Goal: Task Accomplishment & Management: Manage account settings

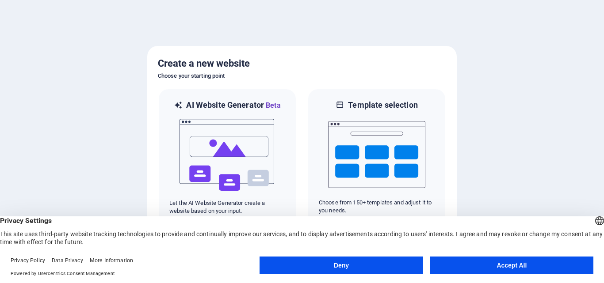
click at [315, 264] on button "Deny" at bounding box center [341, 266] width 163 height 18
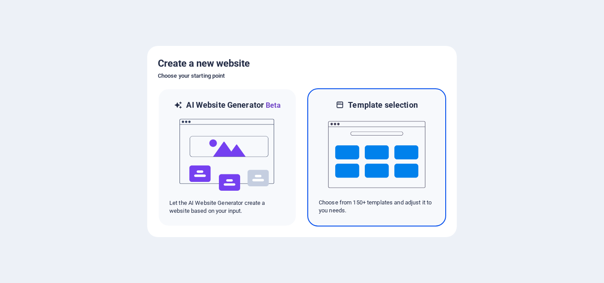
click at [371, 133] on img at bounding box center [376, 155] width 97 height 88
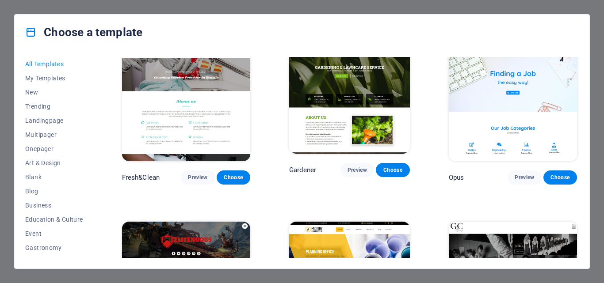
scroll to position [6279, 0]
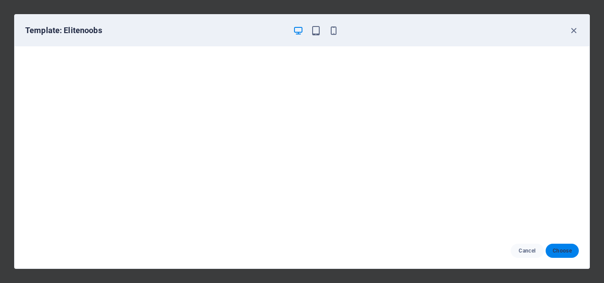
click at [565, 253] on span "Choose" at bounding box center [562, 251] width 19 height 7
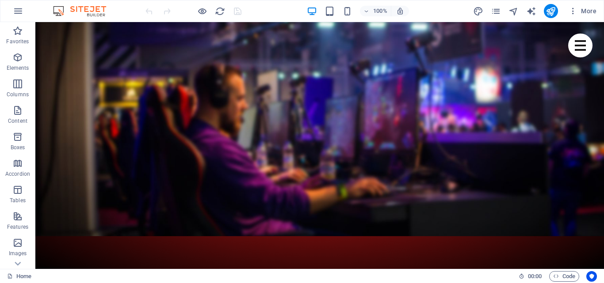
scroll to position [2786, 0]
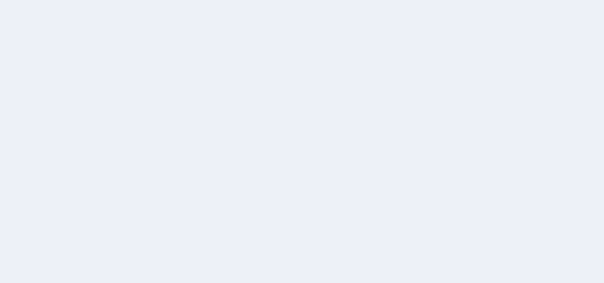
click at [531, 147] on div at bounding box center [302, 141] width 604 height 283
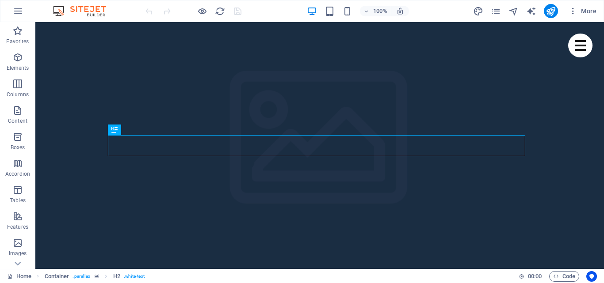
scroll to position [226, 0]
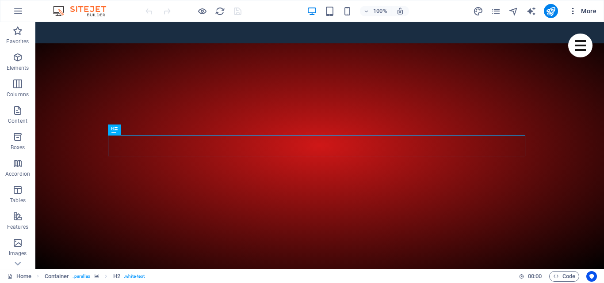
click at [588, 7] on span "More" at bounding box center [583, 11] width 28 height 9
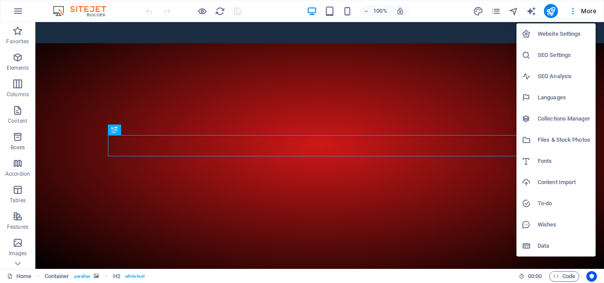
click at [570, 28] on li "Website Settings" at bounding box center [555, 33] width 79 height 21
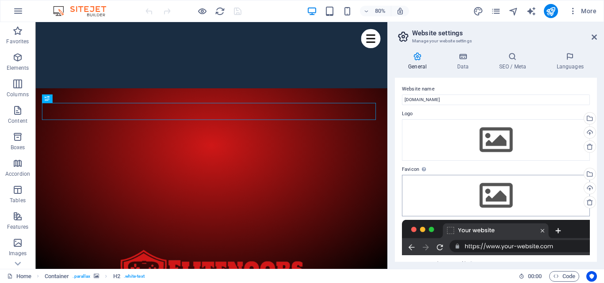
scroll to position [0, 0]
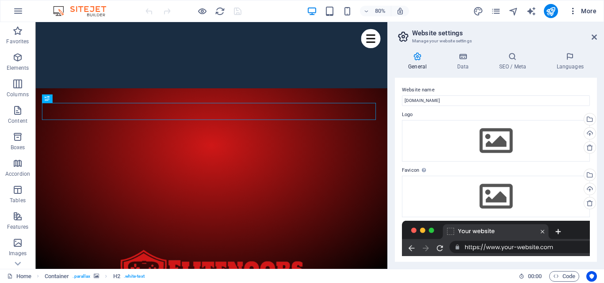
click at [573, 11] on icon "button" at bounding box center [573, 11] width 9 height 9
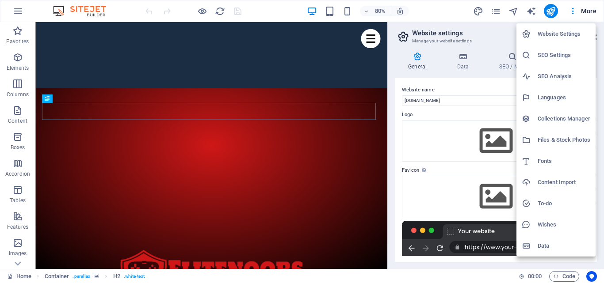
click at [555, 32] on h6 "Website Settings" at bounding box center [564, 34] width 53 height 11
